Goal: Task Accomplishment & Management: Use online tool/utility

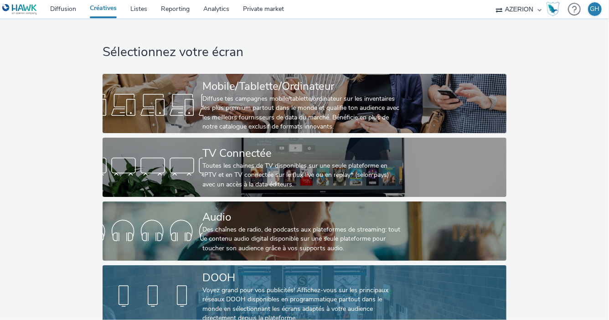
click at [204, 292] on div "Voyez grand pour vos publicités! Affichez-vous sur les principaux réseaux DOOH …" at bounding box center [303, 304] width 200 height 37
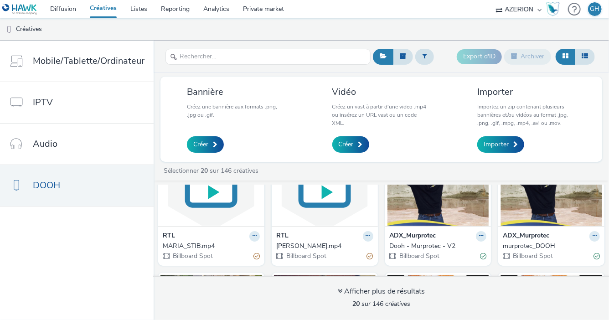
scroll to position [51, 0]
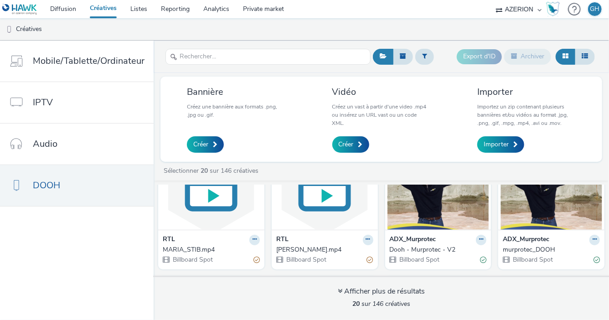
click at [260, 238] on div at bounding box center [254, 240] width 10 height 10
click at [260, 238] on button at bounding box center [254, 240] width 10 height 10
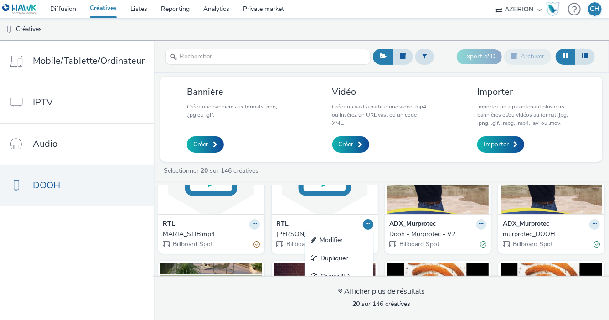
scroll to position [61, 0]
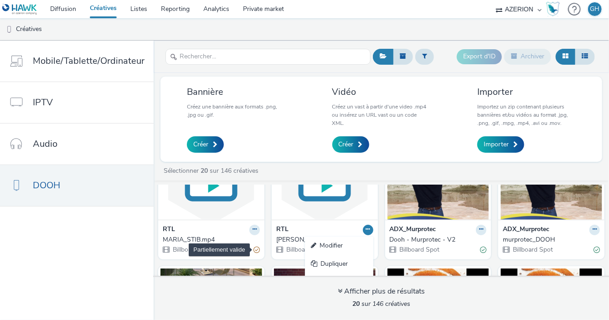
click at [253, 252] on div "Partiellement valide" at bounding box center [256, 250] width 6 height 10
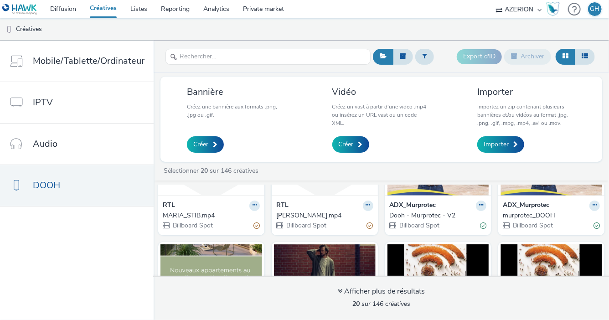
scroll to position [87, 0]
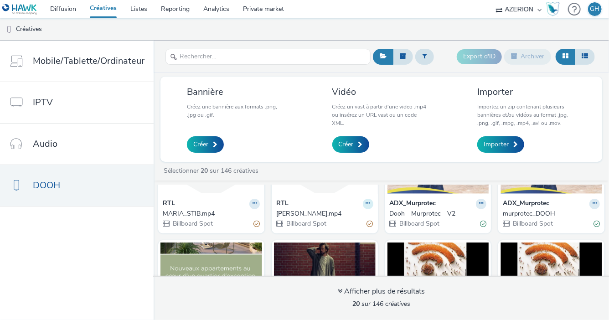
click at [260, 199] on button at bounding box center [254, 204] width 10 height 10
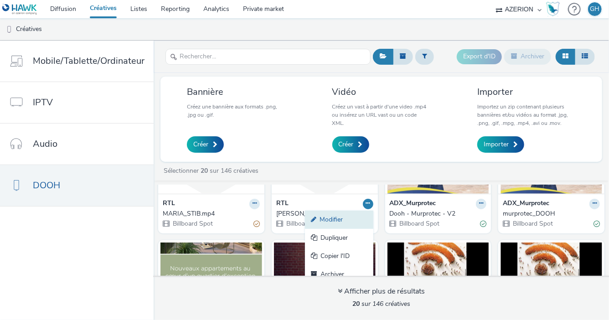
click at [353, 221] on link "Modifier" at bounding box center [339, 220] width 68 height 18
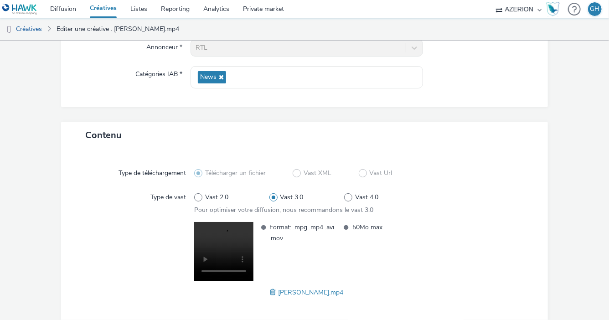
scroll to position [156, 0]
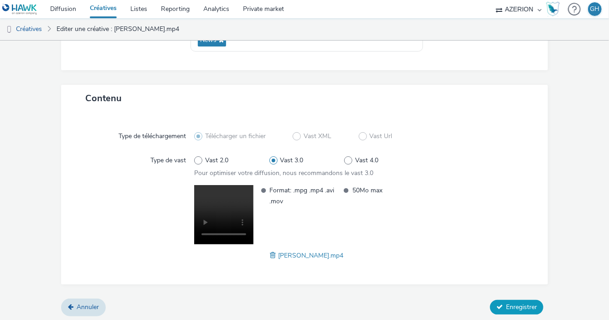
click at [497, 300] on button "Enregistrer" at bounding box center [516, 307] width 53 height 15
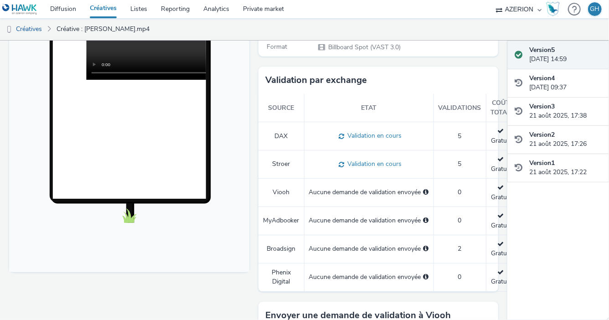
scroll to position [226, 0]
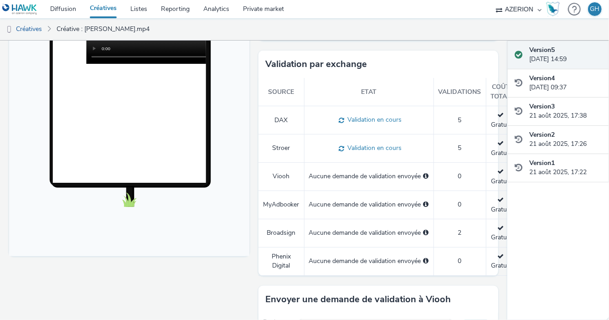
click at [266, 231] on td "Broadsign" at bounding box center [281, 233] width 46 height 28
click at [458, 231] on span "2" at bounding box center [460, 232] width 4 height 9
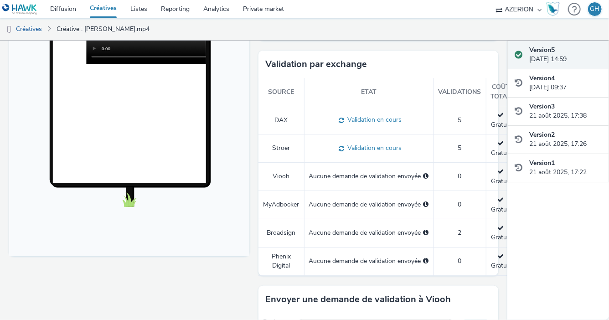
click at [459, 228] on span "2" at bounding box center [460, 232] width 4 height 9
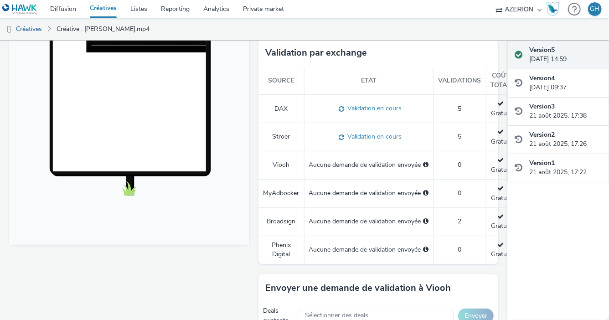
scroll to position [238, 0]
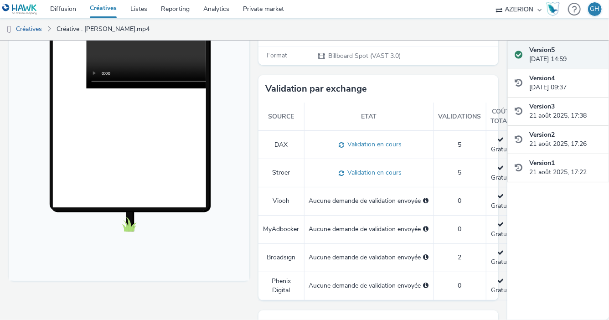
scroll to position [200, 0]
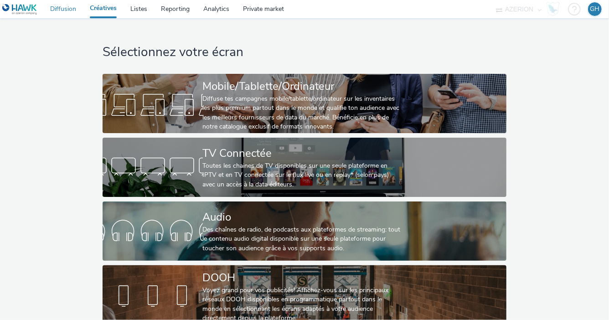
click at [54, 11] on link "Diffusion" at bounding box center [63, 9] width 40 height 18
click at [64, 9] on link "Diffusion" at bounding box center [63, 9] width 40 height 18
